Goal: Information Seeking & Learning: Compare options

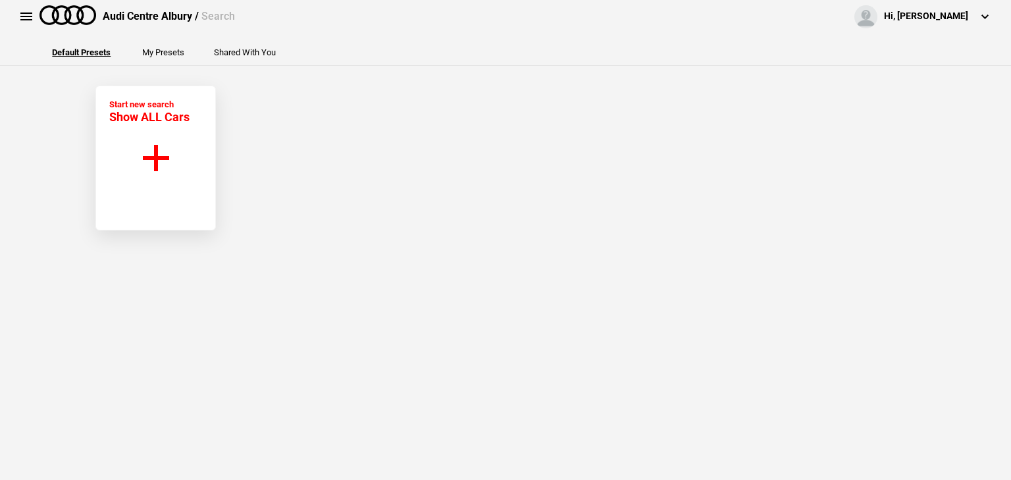
click at [124, 121] on span "Show ALL Cars" at bounding box center [149, 117] width 80 height 14
click at [147, 165] on button "Start new search Show ALL Cars" at bounding box center [155, 158] width 120 height 145
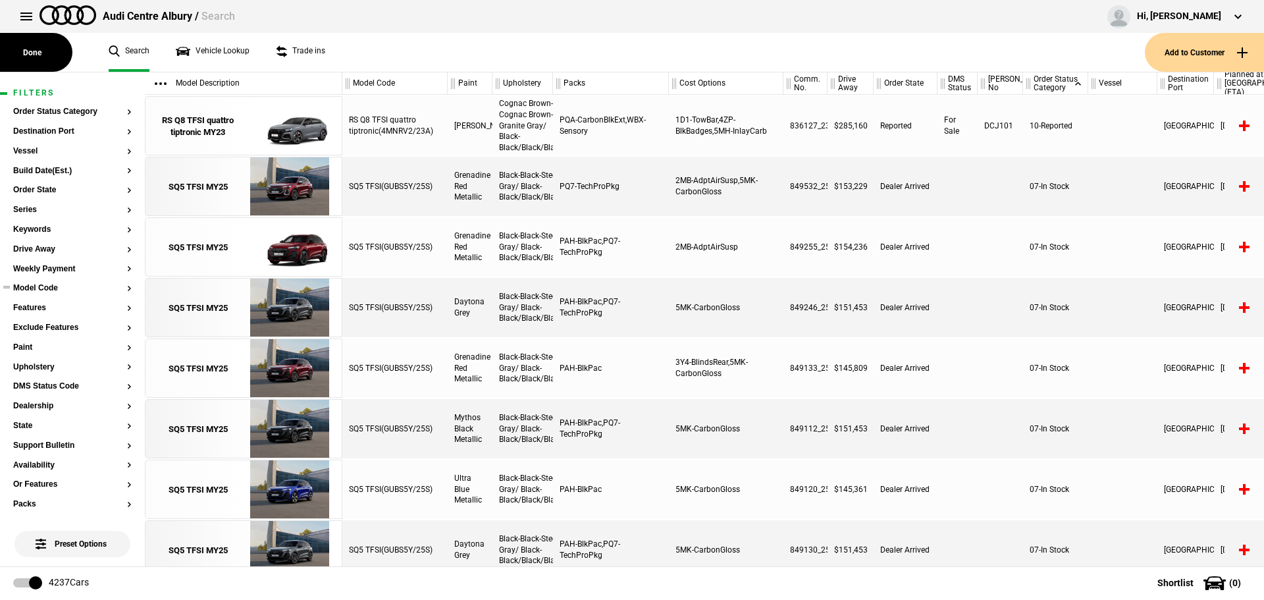
click at [41, 290] on button "Model Code" at bounding box center [72, 288] width 118 height 9
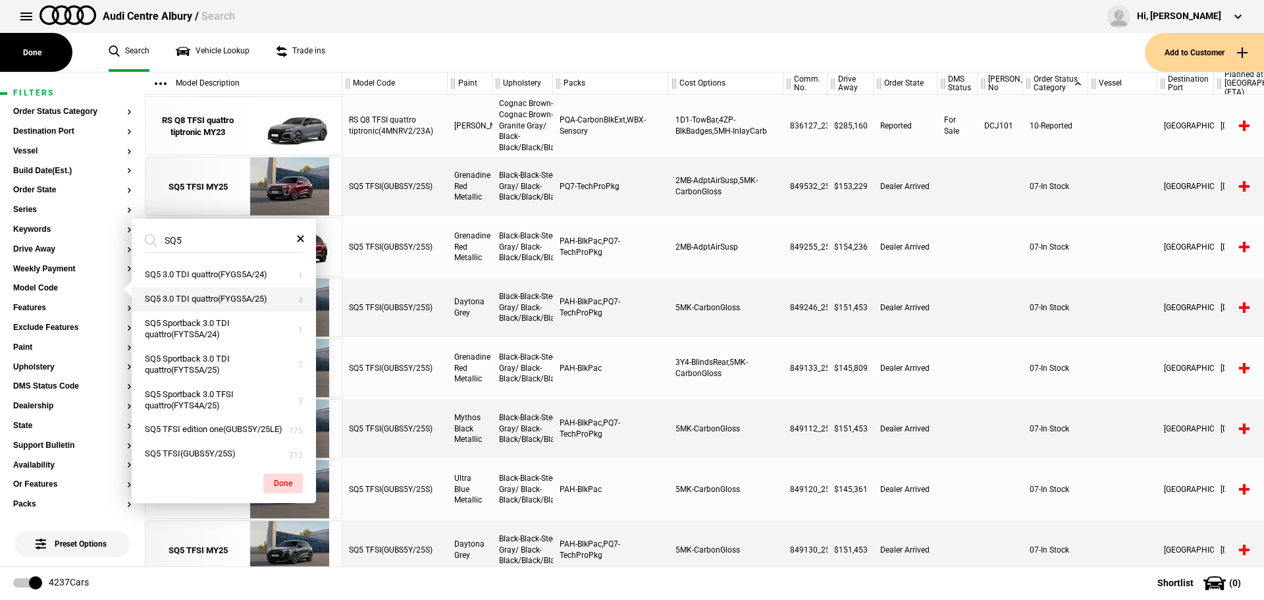
type input "SQ5"
click at [219, 301] on button "SQ5 3.0 TDI quattro(FYGS5A/25)" at bounding box center [224, 299] width 184 height 24
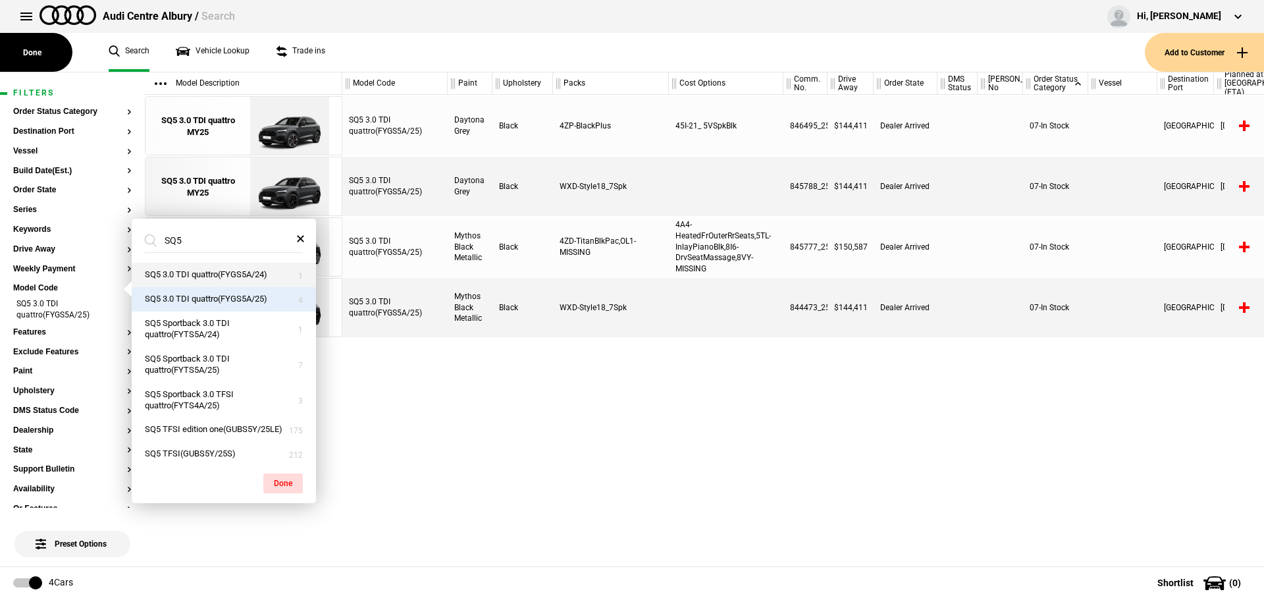
click at [220, 274] on button "SQ5 3.0 TDI quattro(FYGS5A/24)" at bounding box center [224, 275] width 184 height 24
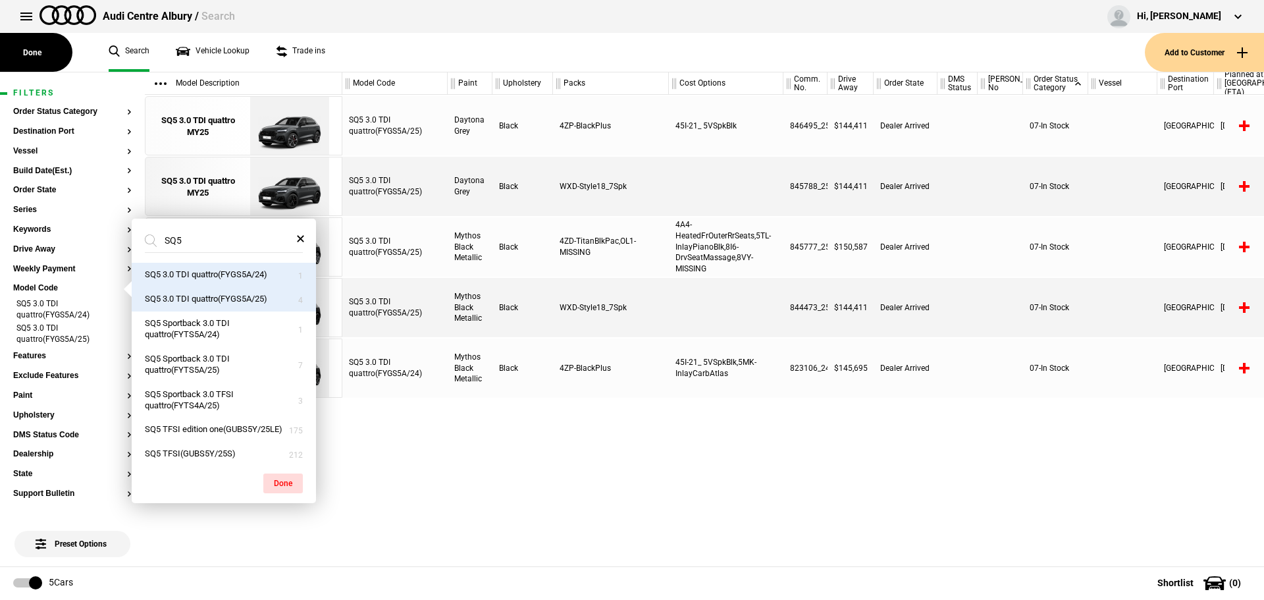
click at [636, 476] on div "SQ5 3.0 TDI quattro(FYGS5A/25) Daytona Grey Black 4ZP-BlackPlus 45I-21_ 5VSpkBl…" at bounding box center [802, 330] width 921 height 471
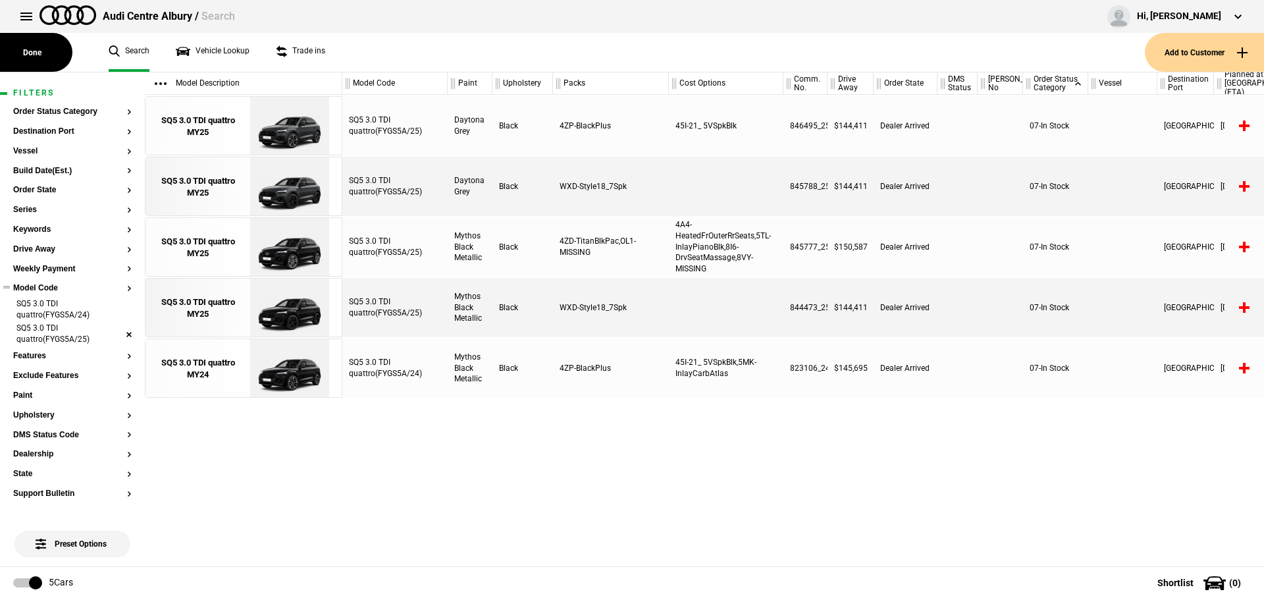
click at [116, 308] on li "SQ5 3.0 TDI quattro(FYGS5A/24)" at bounding box center [72, 310] width 118 height 24
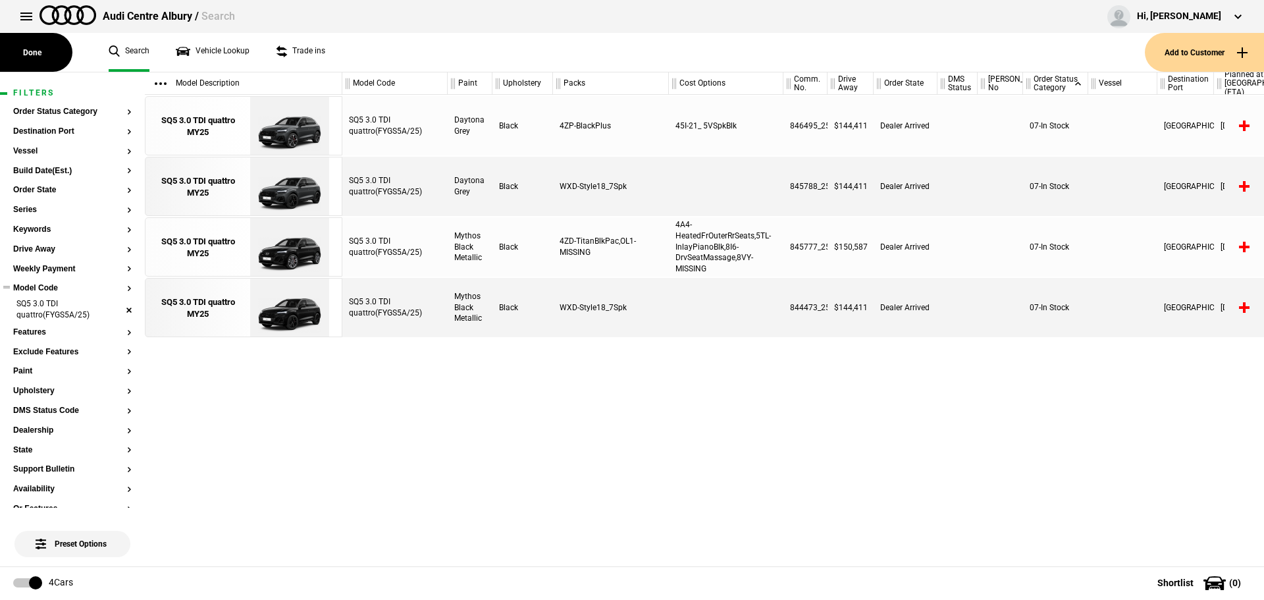
click at [116, 308] on li "SQ5 3.0 TDI quattro(FYGS5A/25)" at bounding box center [72, 310] width 118 height 24
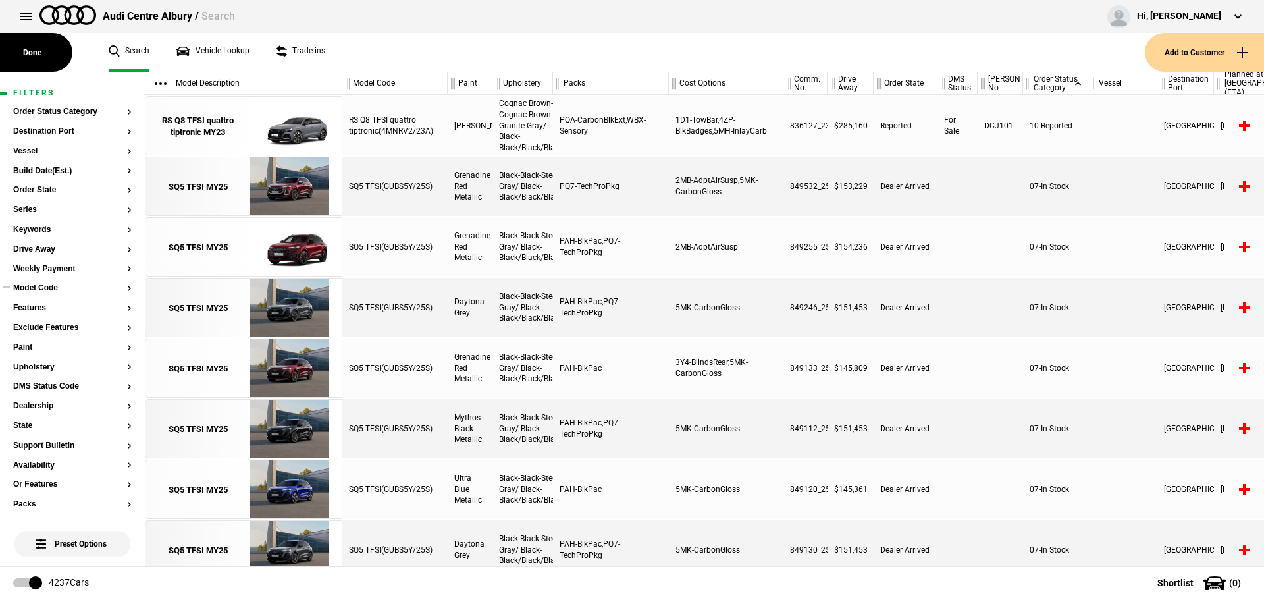
click at [47, 287] on button "Model Code" at bounding box center [72, 288] width 118 height 9
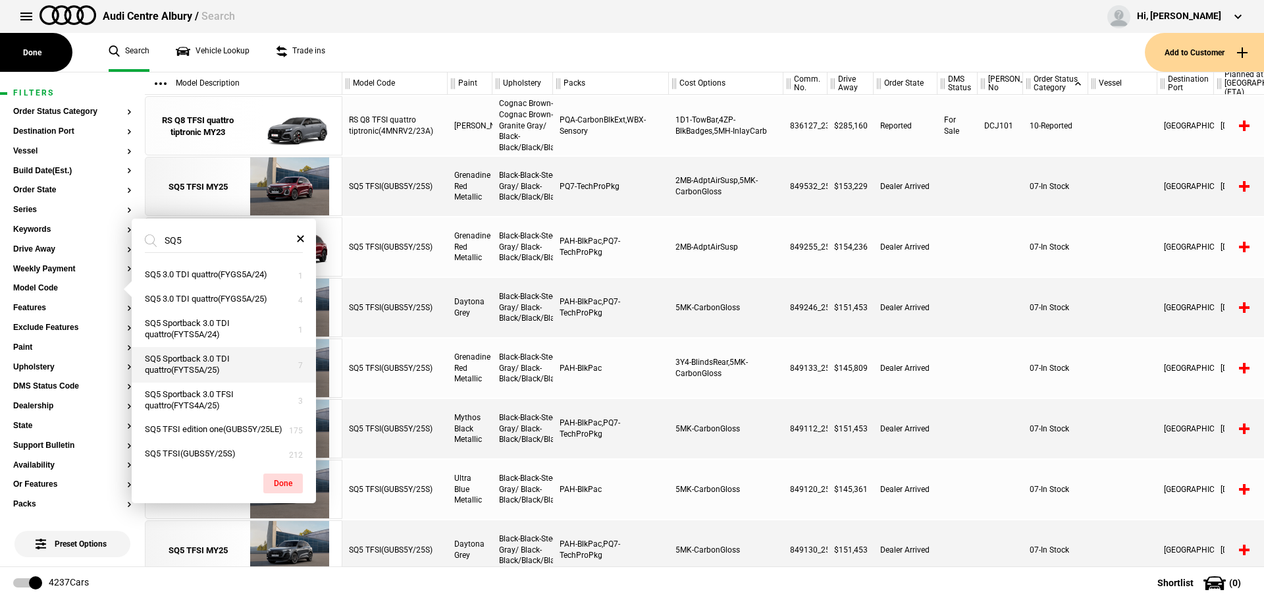
type input "SQ5"
click at [247, 361] on button "SQ5 Sportback 3.0 TDI quattro(FYTS5A/25)" at bounding box center [224, 365] width 184 height 36
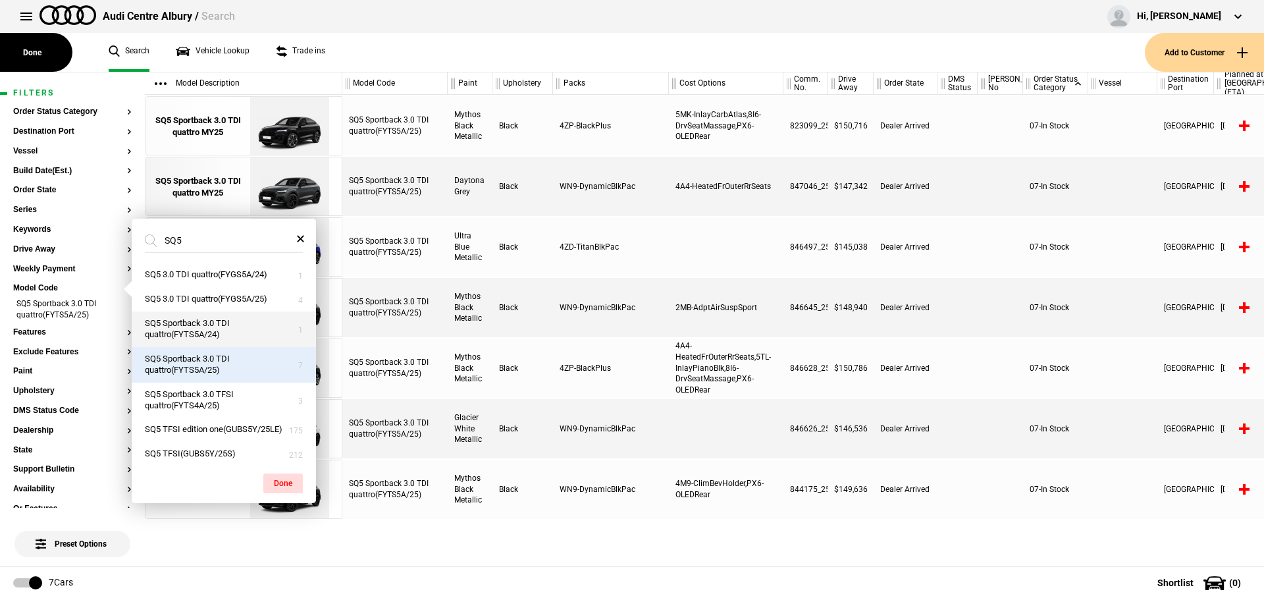
click at [242, 328] on button "SQ5 Sportback 3.0 TDI quattro(FYTS5A/24)" at bounding box center [224, 329] width 184 height 36
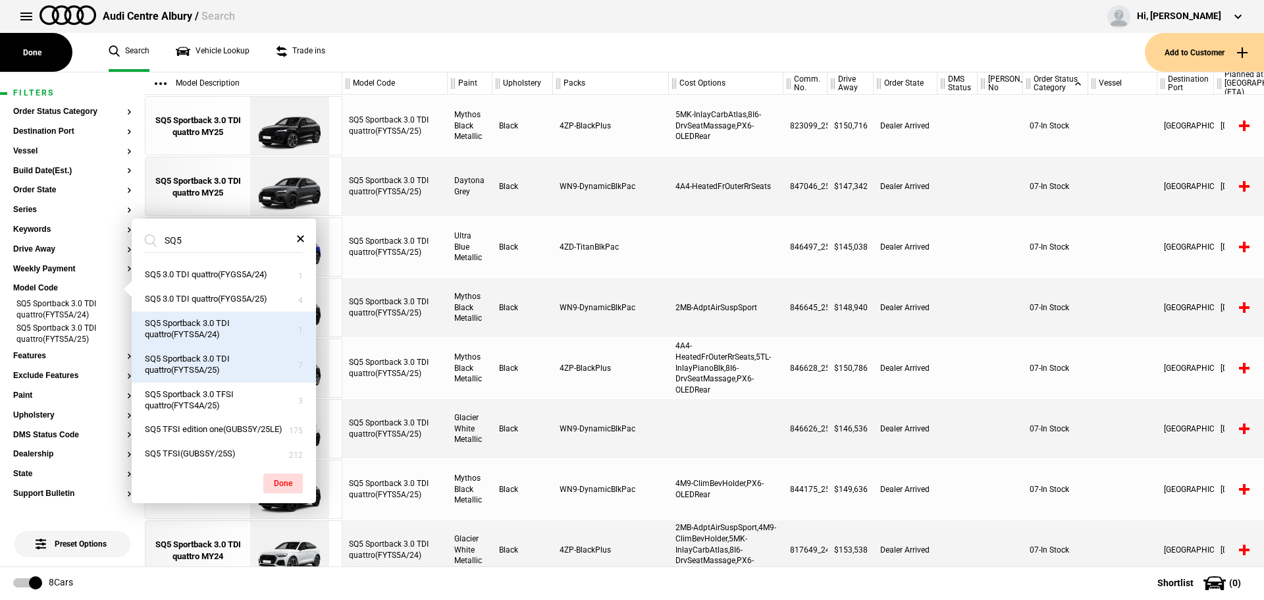
click at [676, 272] on div at bounding box center [726, 246] width 115 height 59
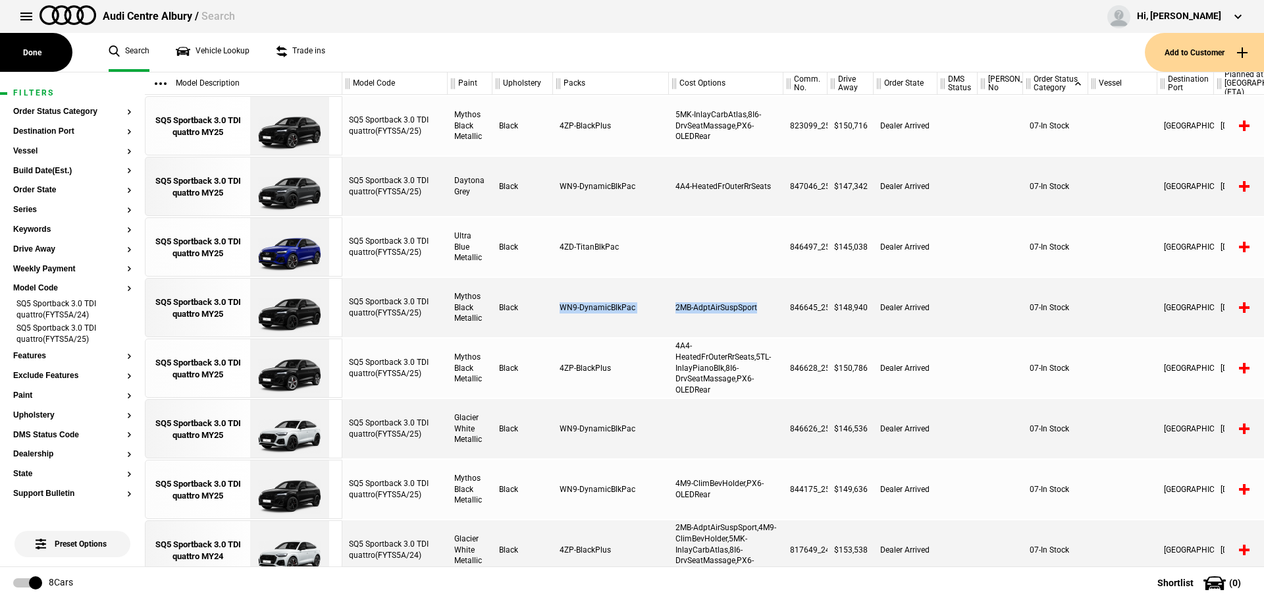
drag, startPoint x: 752, startPoint y: 301, endPoint x: 559, endPoint y: 311, distance: 193.8
click at [559, 311] on div "SQ5 Sportback 3.0 TDI quattro(FYTS5A/25) Mythos Black Metallic Black WN9-Dynami…" at bounding box center [802, 307] width 921 height 59
click at [621, 301] on div "WN9-DynamicBlkPac" at bounding box center [611, 307] width 116 height 59
click at [737, 295] on div "2MB-AdptAirSuspSport" at bounding box center [726, 307] width 115 height 59
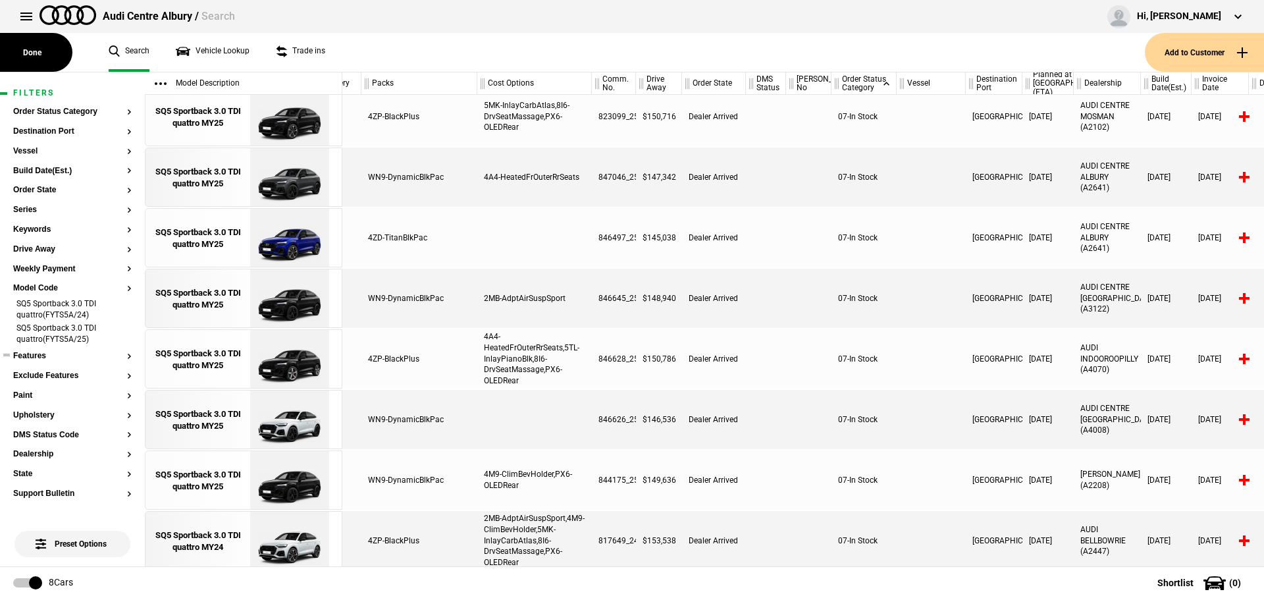
click at [54, 353] on button "Features" at bounding box center [72, 355] width 118 height 9
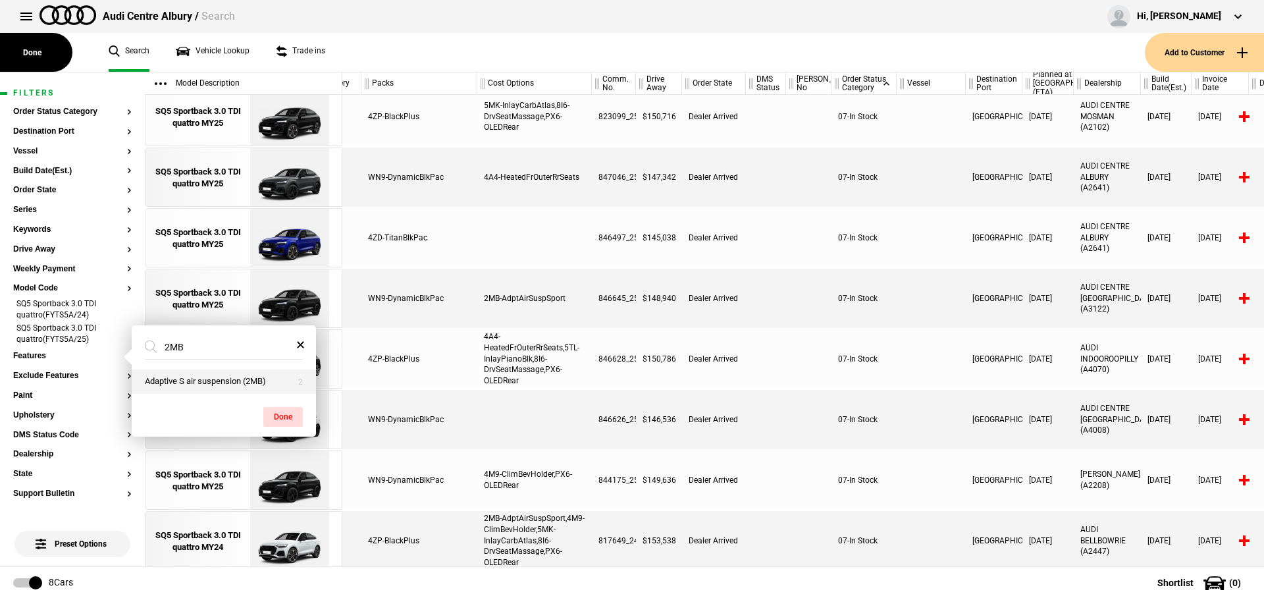
type input "2MB"
click at [259, 382] on button "Adaptive S air suspension (2MB)" at bounding box center [224, 381] width 184 height 24
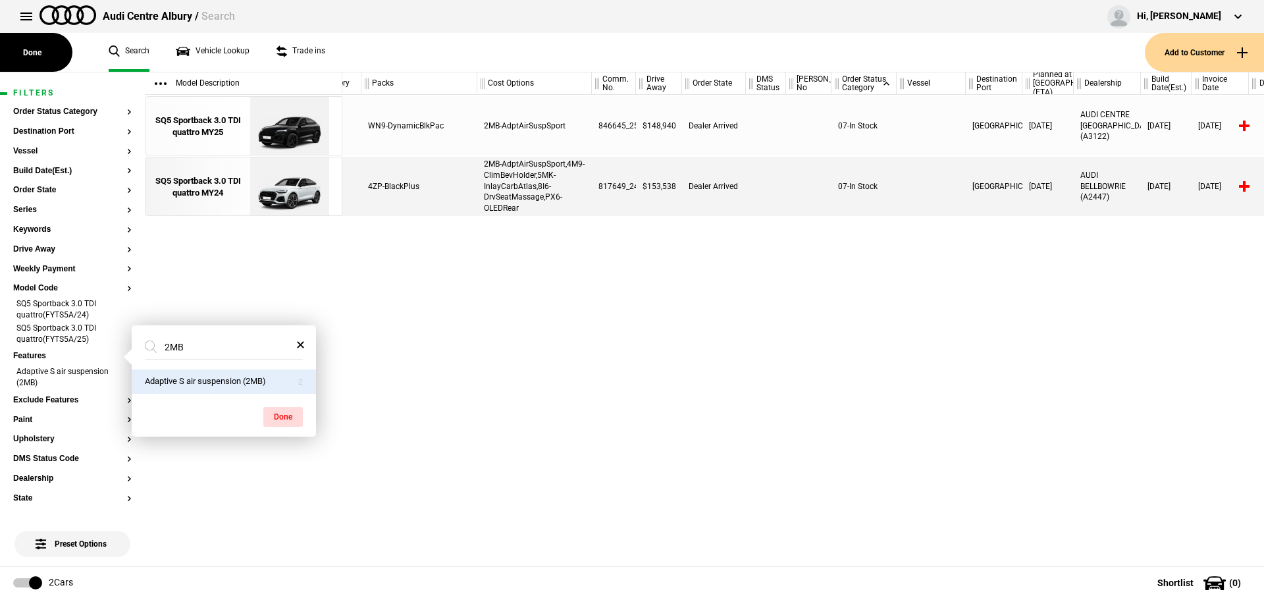
click at [522, 284] on div "SQ5 Sportback 3.0 TDI quattro(FYTS5A/25) Mythos Black Metallic Black WN9-Dynami…" at bounding box center [802, 330] width 921 height 471
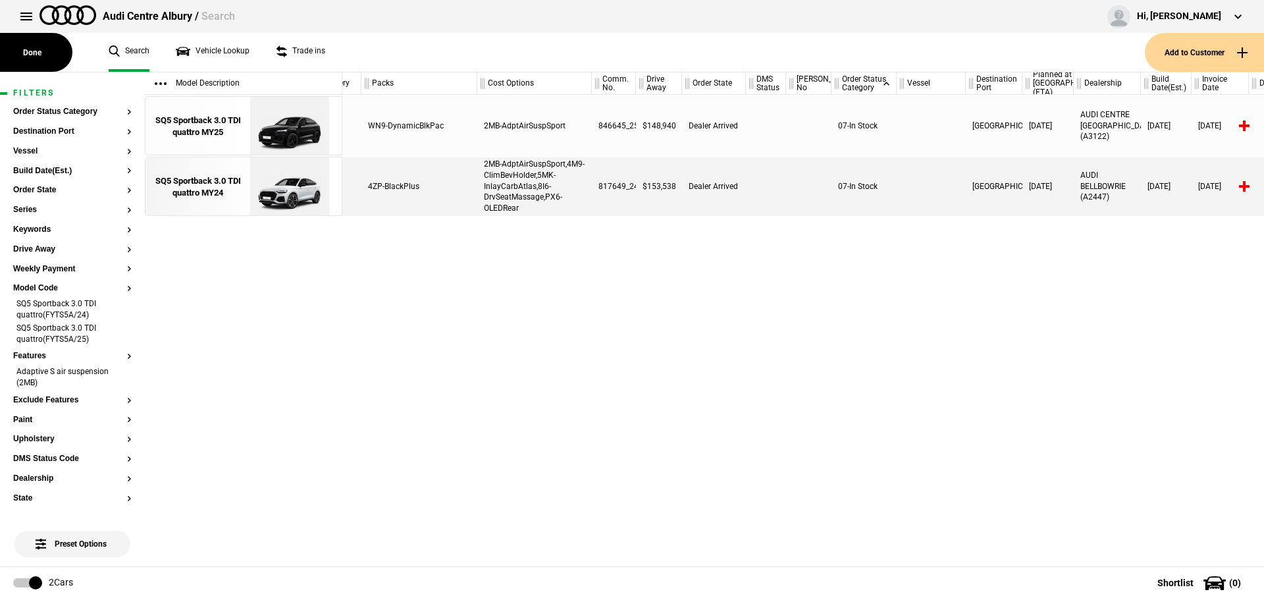
click at [398, 349] on div "SQ5 Sportback 3.0 TDI quattro(FYTS5A/25) Mythos Black Metallic Black WN9-Dynami…" at bounding box center [802, 330] width 921 height 471
